Goal: Task Accomplishment & Management: Use online tool/utility

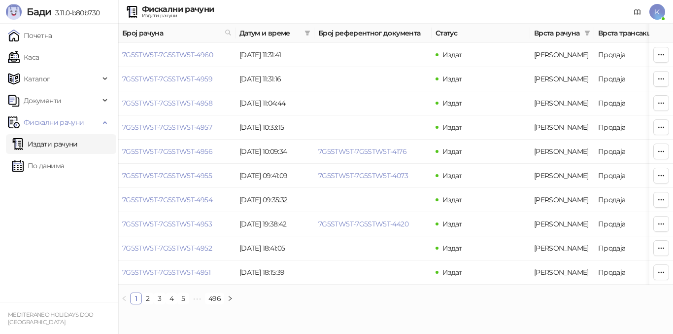
click at [409, 304] on ul "1 2 3 4 5 ••• 496" at bounding box center [395, 298] width 555 height 12
click at [39, 53] on link "Каса" at bounding box center [23, 57] width 31 height 20
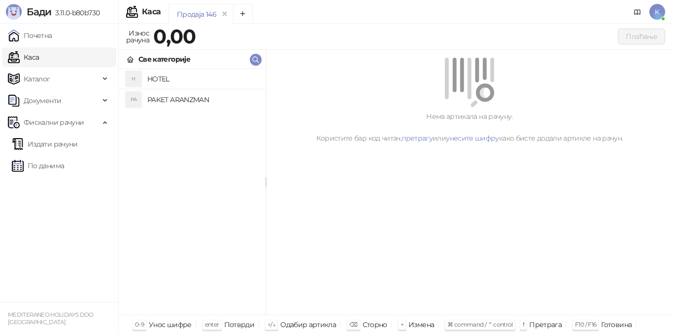
click at [187, 100] on h4 "PAKET ARANZMAN" at bounding box center [202, 100] width 110 height 16
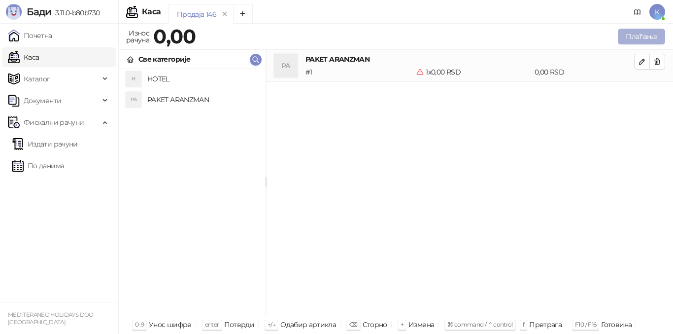
click at [631, 38] on button "Плаћање" at bounding box center [641, 37] width 47 height 16
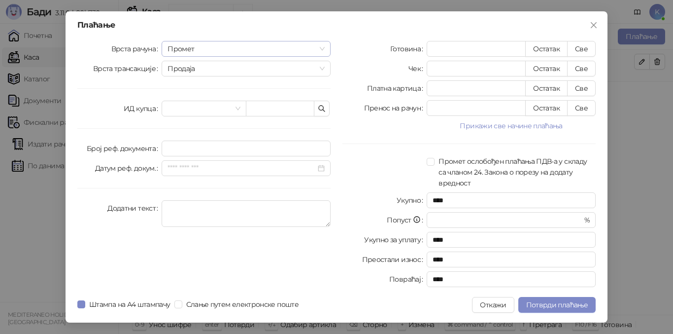
click at [198, 46] on span "Промет" at bounding box center [246, 48] width 157 height 15
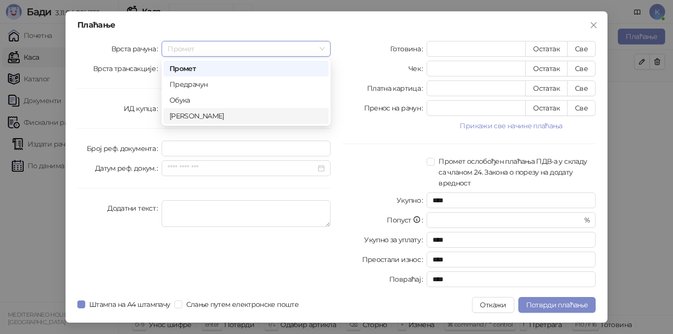
click at [185, 115] on div "[PERSON_NAME]" at bounding box center [246, 115] width 153 height 11
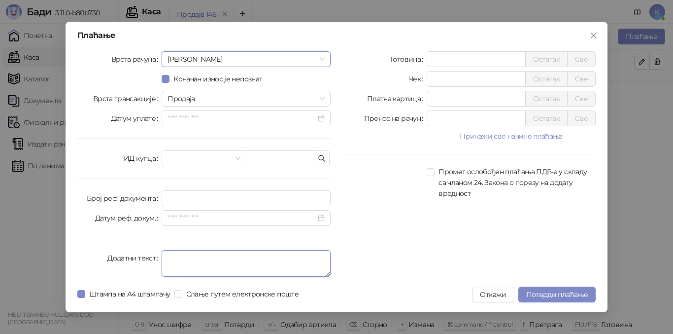
click at [178, 261] on textarea "Додатни текст" at bounding box center [246, 263] width 169 height 27
type textarea "*********"
drag, startPoint x: 386, startPoint y: 269, endPoint x: 412, endPoint y: 236, distance: 41.5
click at [386, 268] on div "Готовина * Остатак Све Чек * Остатак Све Платна картица * Остатак Све Пренос на…" at bounding box center [469, 165] width 265 height 229
click at [431, 61] on input "*" at bounding box center [476, 59] width 98 height 15
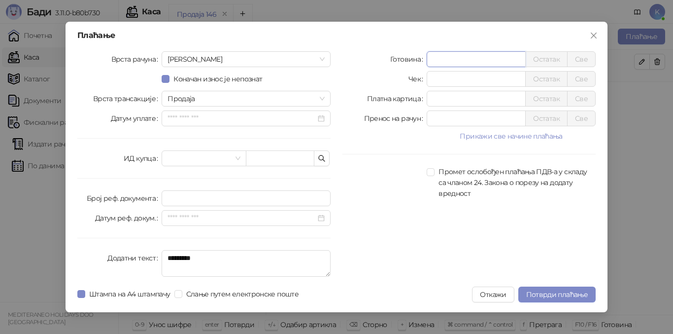
type input "******"
click at [414, 225] on div "Готовина ****** Остатак Све Чек * Остатак Све Платна картица * Остатак Све Прен…" at bounding box center [469, 165] width 265 height 229
click at [558, 290] on span "Потврди плаћање" at bounding box center [557, 294] width 62 height 9
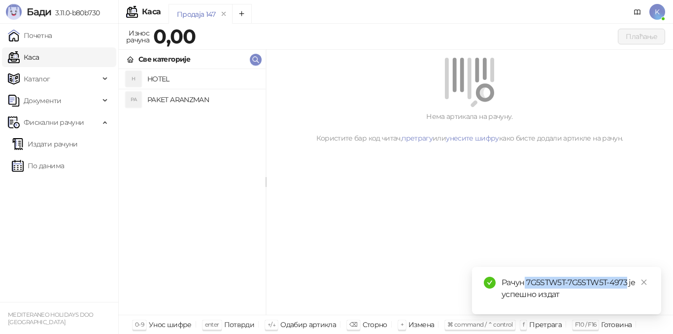
drag, startPoint x: 529, startPoint y: 282, endPoint x: 626, endPoint y: 284, distance: 97.1
click at [626, 284] on div "Рачун 7G5STW5T-7G5STW5T-4973 је успешно издат" at bounding box center [576, 289] width 148 height 24
copy div "7G5STW5T-7G5STW5T-4973"
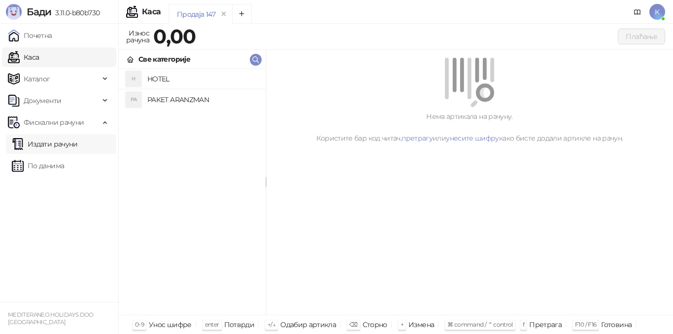
drag, startPoint x: 57, startPoint y: 141, endPoint x: 64, endPoint y: 142, distance: 6.9
click at [58, 141] on link "Издати рачуни" at bounding box center [45, 144] width 66 height 20
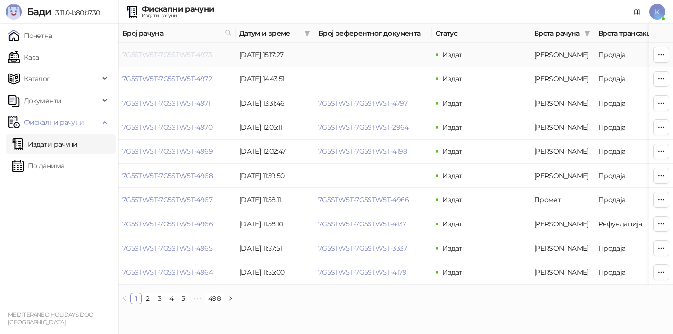
click at [191, 56] on link "7G5STW5T-7G5STW5T-4973" at bounding box center [167, 54] width 90 height 9
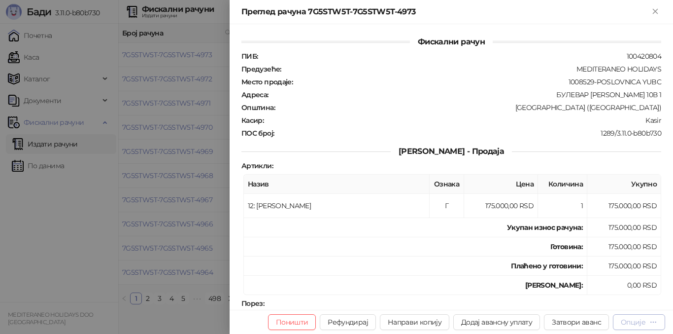
click at [626, 323] on div "Опције" at bounding box center [633, 321] width 25 height 9
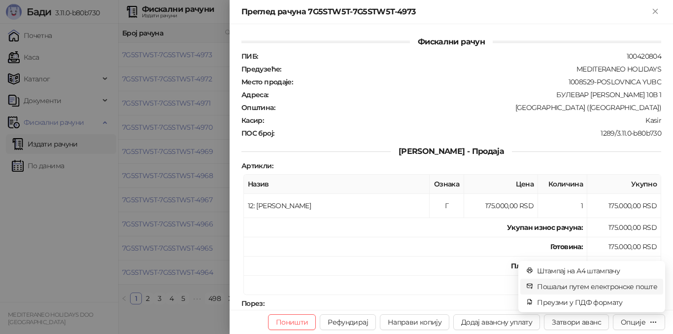
click at [586, 289] on span "Пошаљи путем електронске поште" at bounding box center [597, 286] width 120 height 11
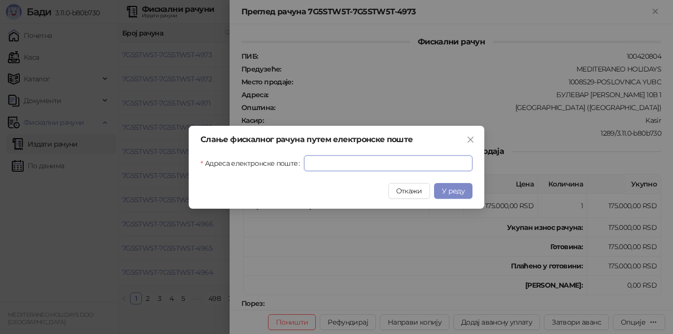
click at [310, 171] on input "Адреса електронске поште" at bounding box center [388, 163] width 169 height 16
paste input "**********"
type input "**********"
click at [449, 192] on span "У реду" at bounding box center [453, 190] width 23 height 9
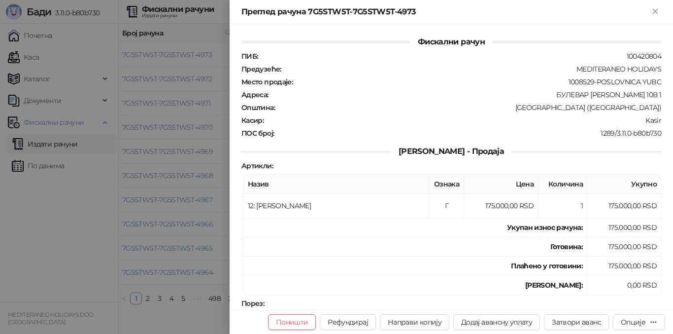
click at [654, 9] on icon "Close" at bounding box center [655, 11] width 4 height 4
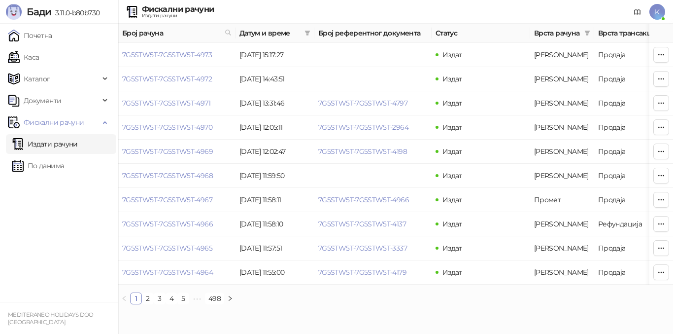
click at [56, 143] on link "Издати рачуни" at bounding box center [45, 144] width 66 height 20
click at [226, 32] on icon at bounding box center [228, 32] width 7 height 7
type input "**********"
click at [217, 75] on button "У реду" at bounding box center [214, 76] width 31 height 12
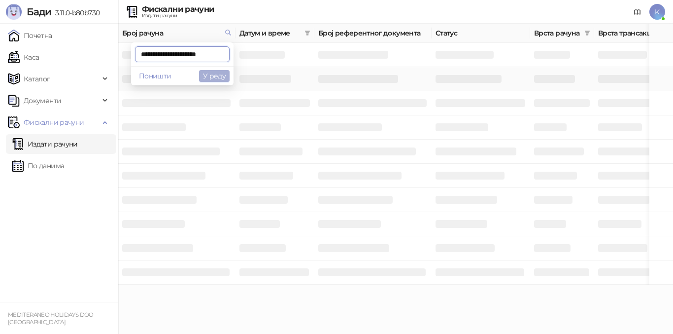
scroll to position [0, 4]
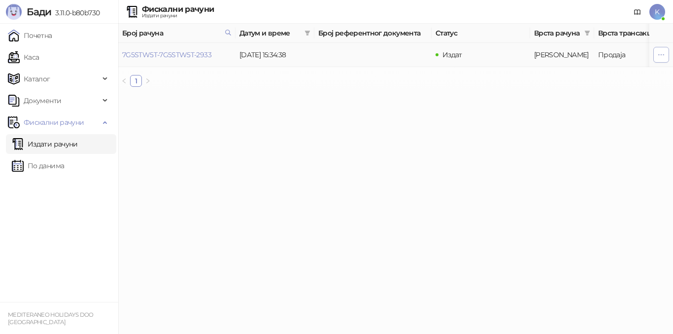
click at [663, 51] on icon "button" at bounding box center [662, 55] width 8 height 8
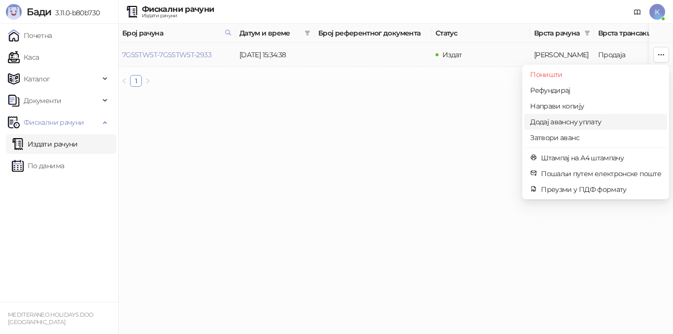
click at [572, 123] on span "Додај авансну уплату" at bounding box center [595, 121] width 131 height 11
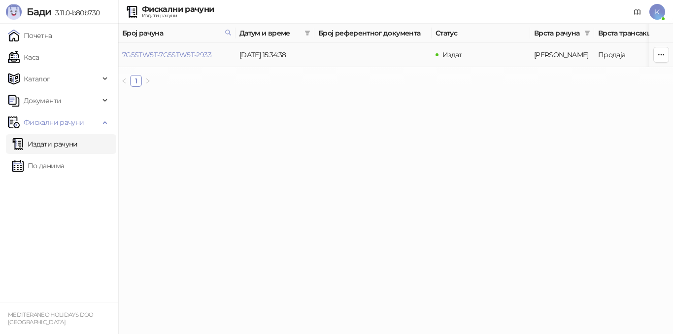
type input "**********"
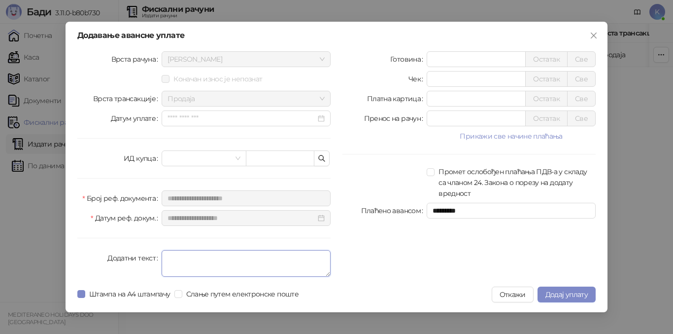
click at [171, 258] on textarea "Додатни текст" at bounding box center [246, 263] width 169 height 27
type textarea "*********"
drag, startPoint x: 387, startPoint y: 257, endPoint x: 383, endPoint y: 255, distance: 5.1
click at [387, 257] on div "Готовина * Остатак Све Чек * Остатак Све Платна картица * Остатак Све Пренос на…" at bounding box center [469, 165] width 265 height 229
click at [433, 57] on input "*" at bounding box center [476, 59] width 98 height 15
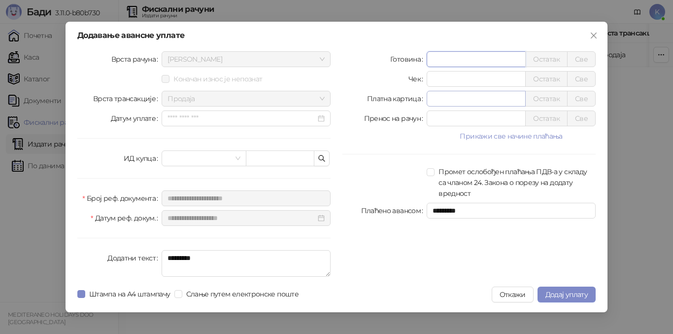
type input "******"
click at [428, 104] on input "*" at bounding box center [476, 98] width 98 height 15
type input "*****"
click at [387, 139] on div at bounding box center [385, 136] width 84 height 12
click at [570, 293] on span "Додај уплату" at bounding box center [567, 294] width 42 height 9
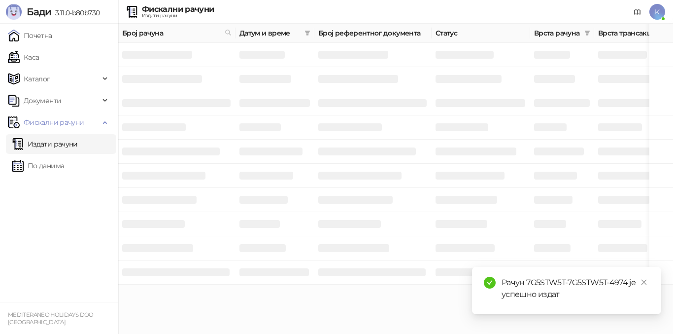
click at [527, 280] on div "Рачун 7G5STW5T-7G5STW5T-4974 је успешно издат" at bounding box center [576, 289] width 148 height 24
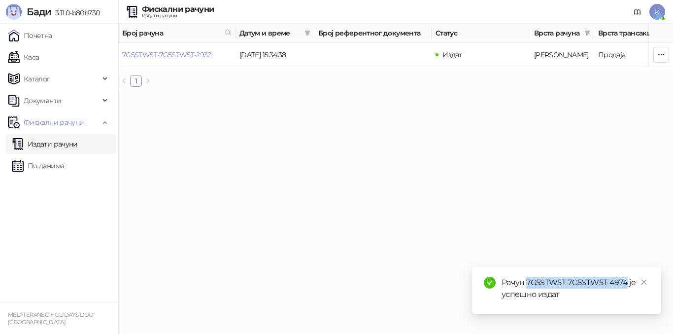
drag, startPoint x: 527, startPoint y: 280, endPoint x: 626, endPoint y: 282, distance: 99.1
click at [626, 282] on div "Рачун 7G5STW5T-7G5STW5T-4974 је успешно издат" at bounding box center [576, 289] width 148 height 24
copy div "7G5STW5T-7G5STW5T-4974"
click at [65, 144] on link "Издати рачуни" at bounding box center [45, 144] width 66 height 20
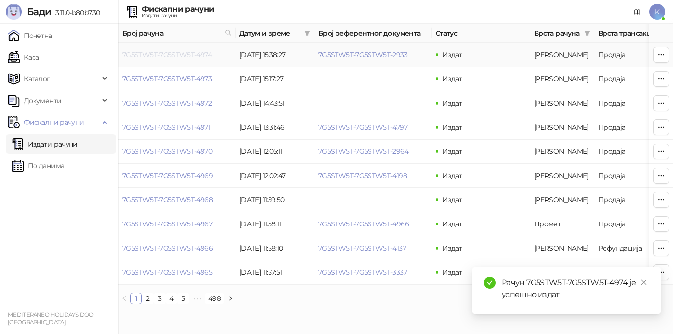
click at [183, 55] on link "7G5STW5T-7G5STW5T-4974" at bounding box center [167, 54] width 90 height 9
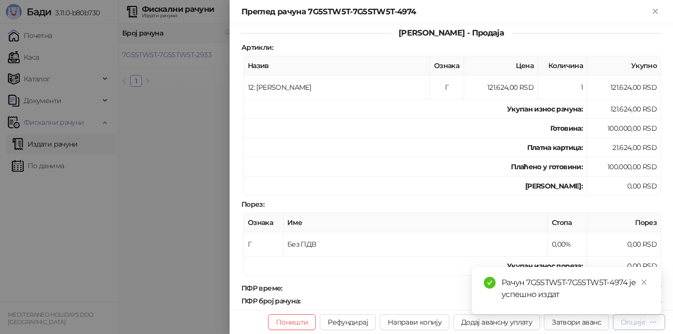
scroll to position [148, 0]
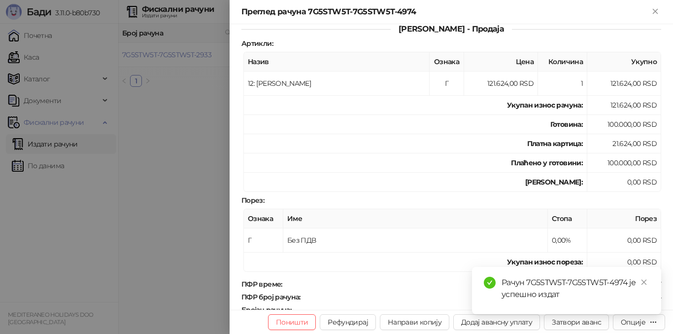
click at [635, 314] on div "Рачун 7G5STW5T-7G5STW5T-4974 је успешно издат" at bounding box center [566, 290] width 189 height 47
click at [660, 284] on div "Рачун 7G5STW5T-7G5STW5T-4974 је успешно издат" at bounding box center [566, 290] width 189 height 47
drag, startPoint x: 527, startPoint y: 280, endPoint x: 628, endPoint y: 281, distance: 101.1
click at [628, 281] on div "Рачун 7G5STW5T-7G5STW5T-4974 је успешно издат" at bounding box center [576, 289] width 148 height 24
copy div "7G5STW5T-7G5STW5T-4974"
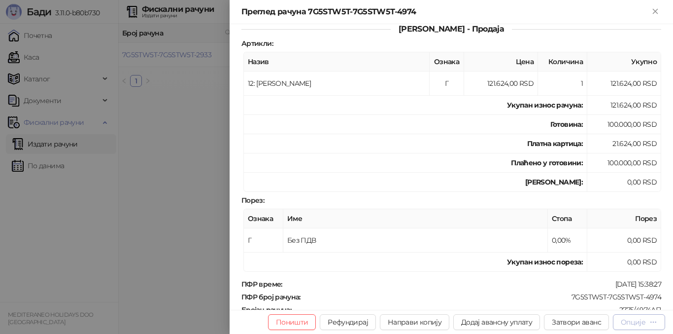
click at [630, 319] on div "Опције" at bounding box center [633, 321] width 25 height 9
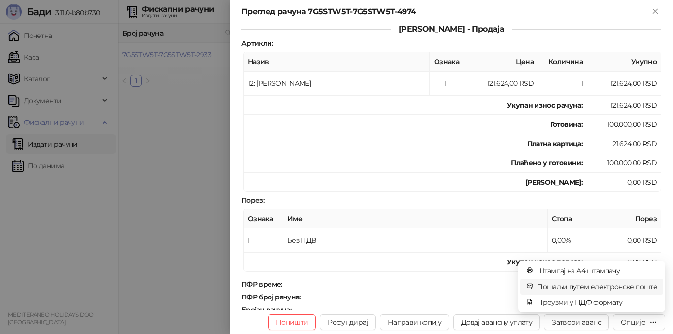
click at [599, 288] on span "Пошаљи путем електронске поште" at bounding box center [597, 286] width 120 height 11
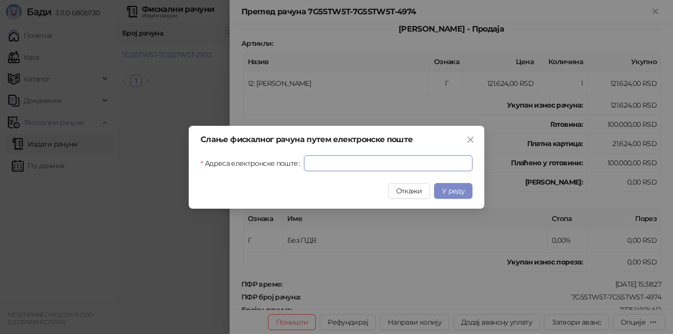
click at [313, 164] on input "Адреса електронске поште" at bounding box center [388, 163] width 169 height 16
paste input "**********"
type input "**********"
click at [455, 190] on span "У реду" at bounding box center [453, 190] width 23 height 9
